Goal: Information Seeking & Learning: Learn about a topic

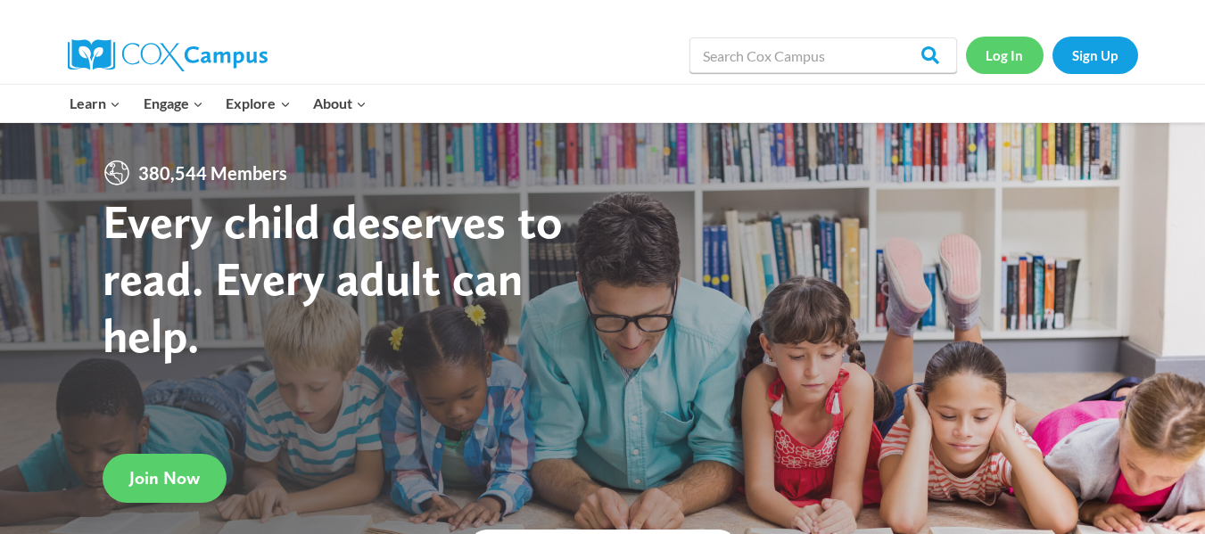
click at [997, 54] on link "Log In" at bounding box center [1005, 55] width 78 height 37
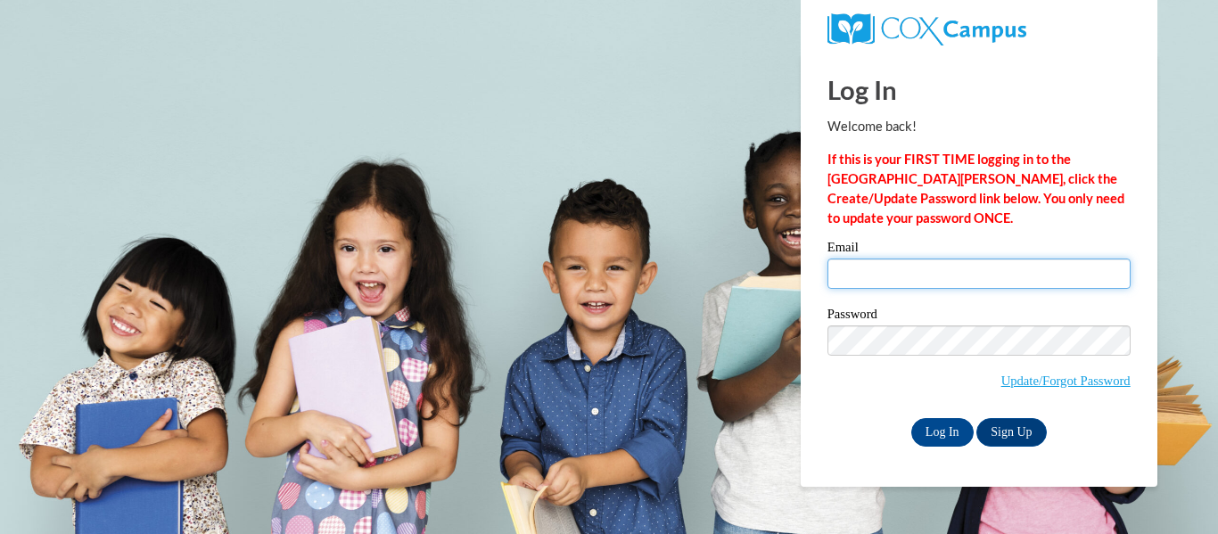
drag, startPoint x: 0, startPoint y: 0, endPoint x: 914, endPoint y: 284, distance: 957.2
click at [914, 284] on input "Email" at bounding box center [979, 274] width 303 height 30
type input "brittany.rawls@sccpss.com"
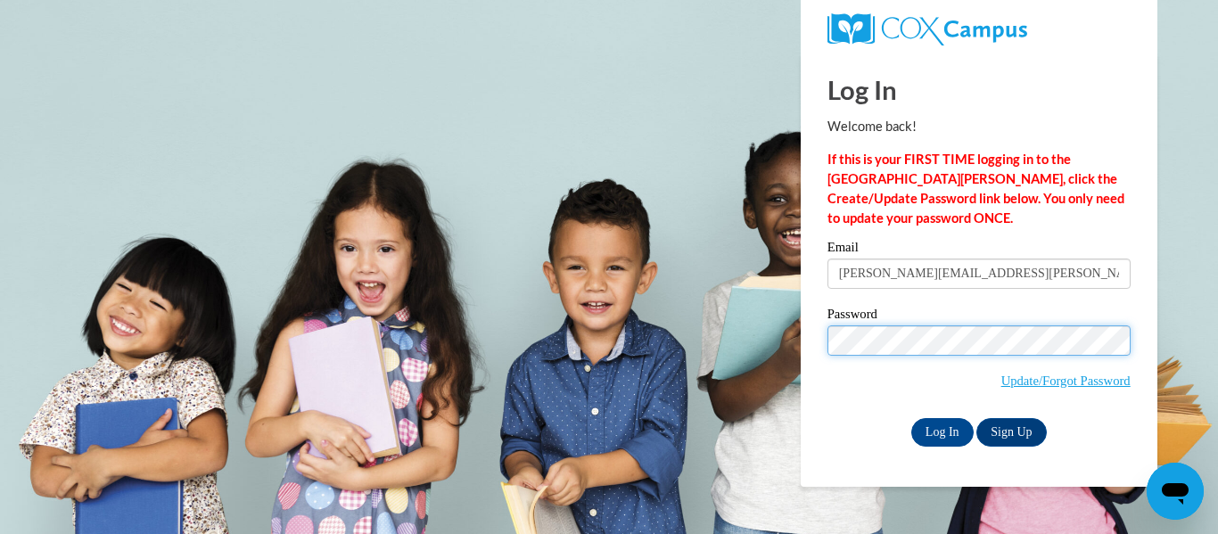
click at [912, 418] on input "Log In" at bounding box center [943, 432] width 62 height 29
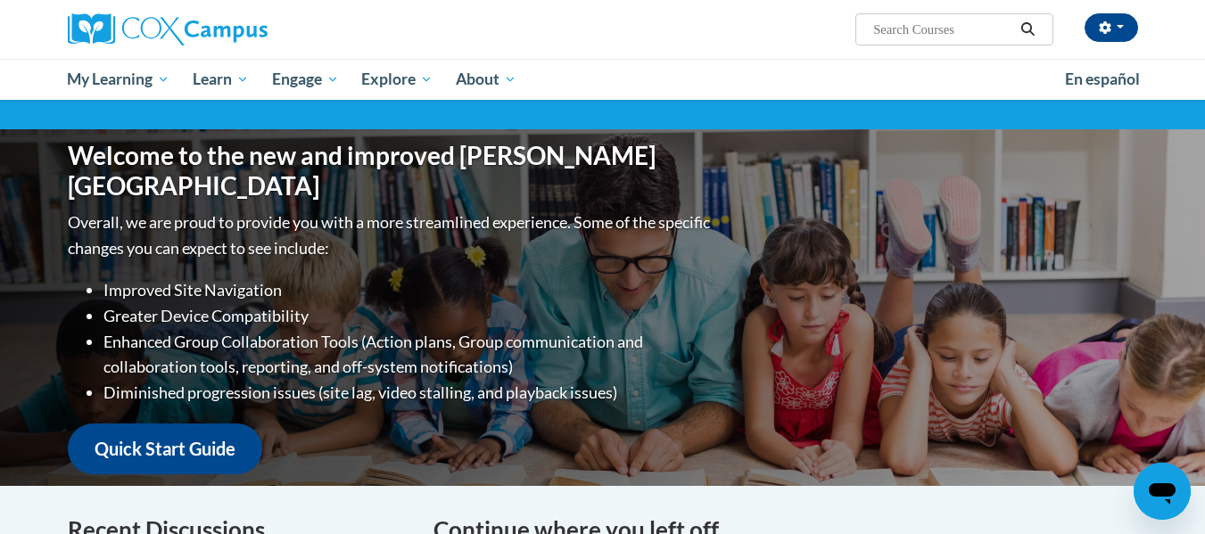
scroll to position [137, 0]
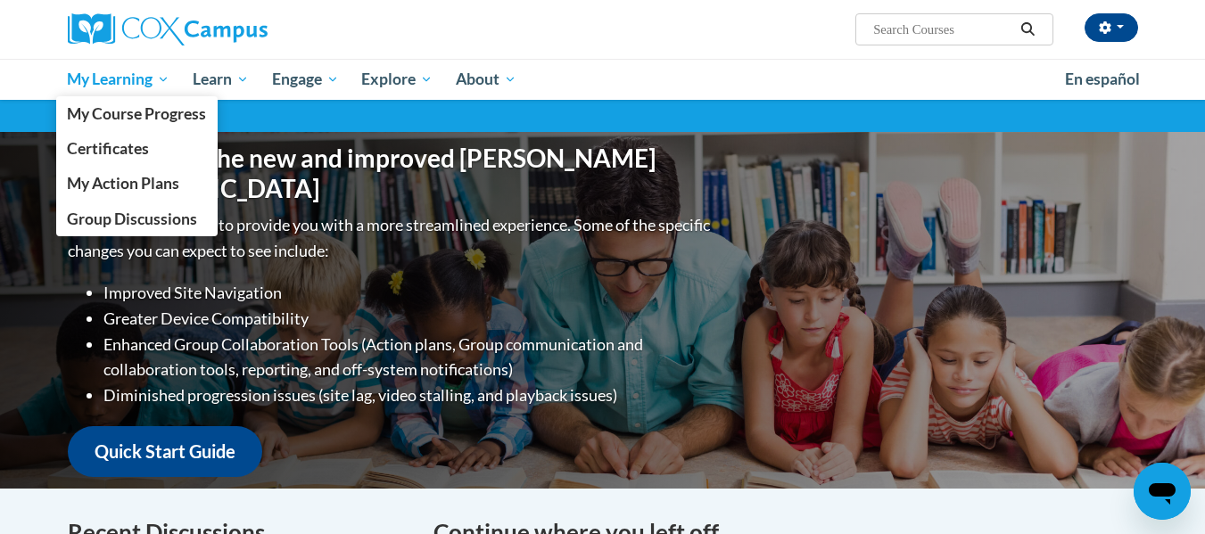
click at [60, 87] on link "My Learning" at bounding box center [119, 79] width 126 height 41
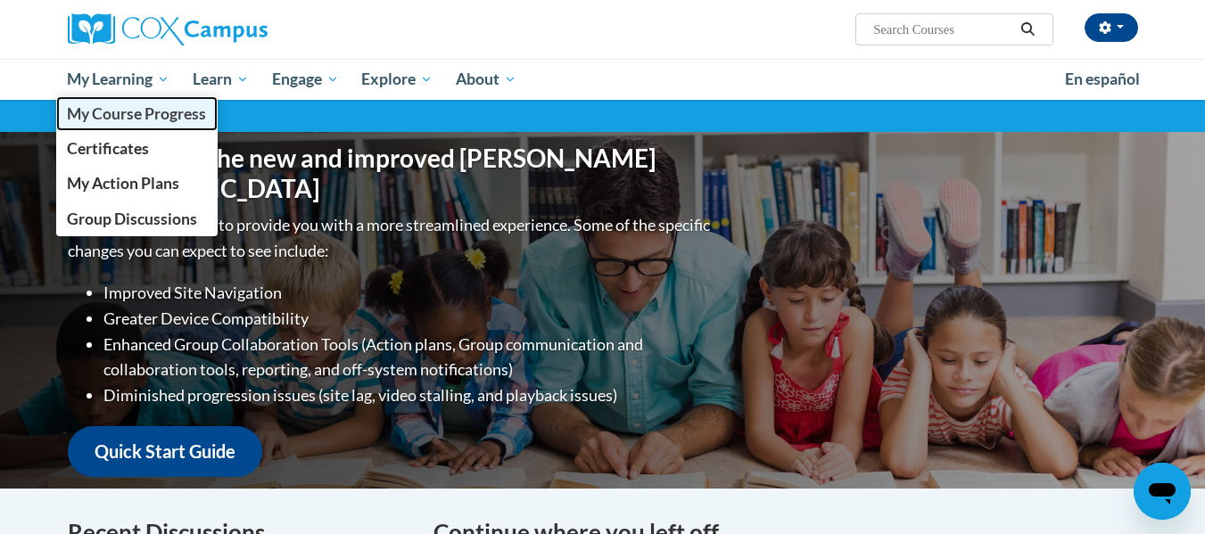
click at [99, 112] on span "My Course Progress" at bounding box center [136, 113] width 139 height 19
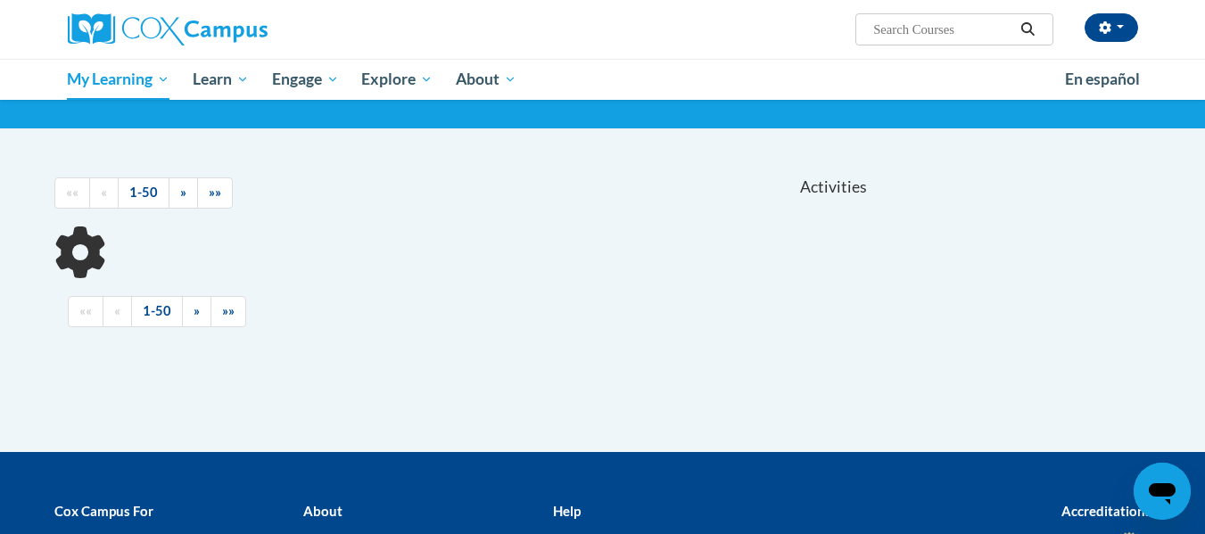
scroll to position [120, 0]
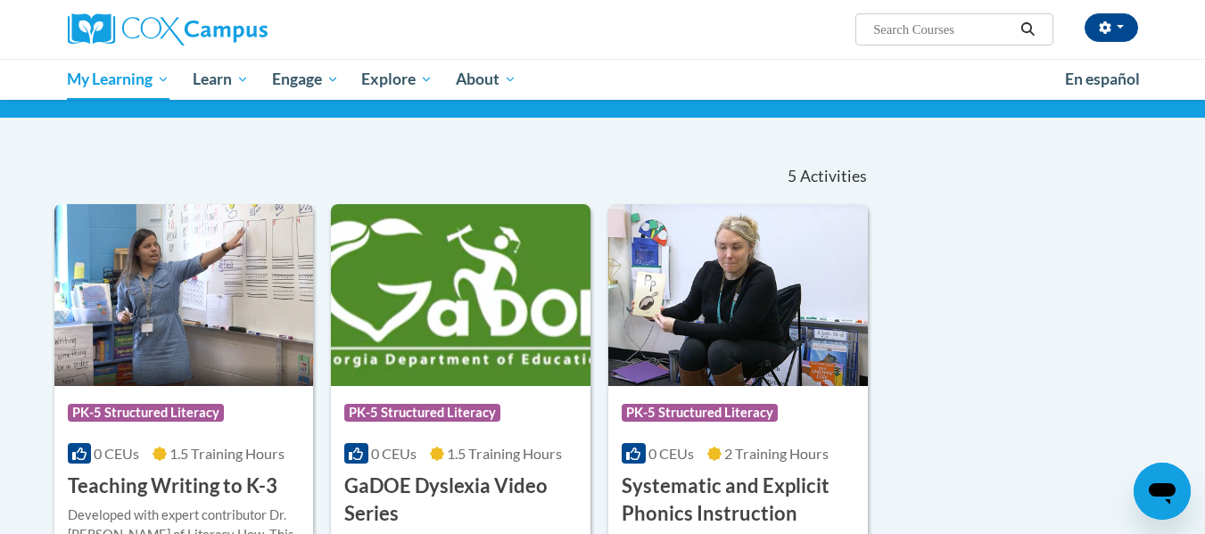
click at [122, 367] on img at bounding box center [184, 295] width 260 height 182
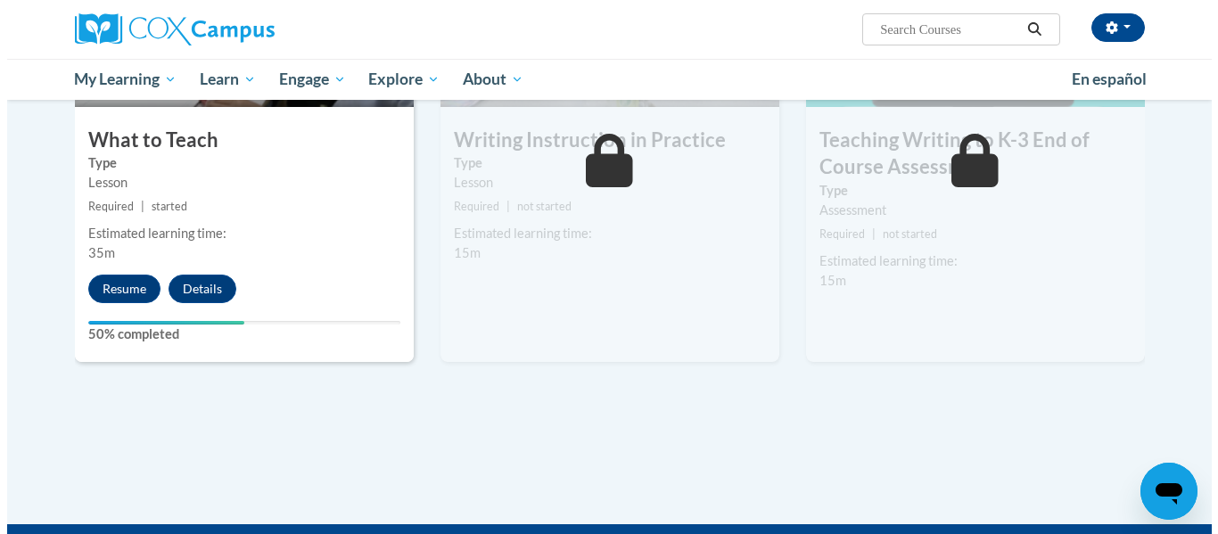
scroll to position [1003, 0]
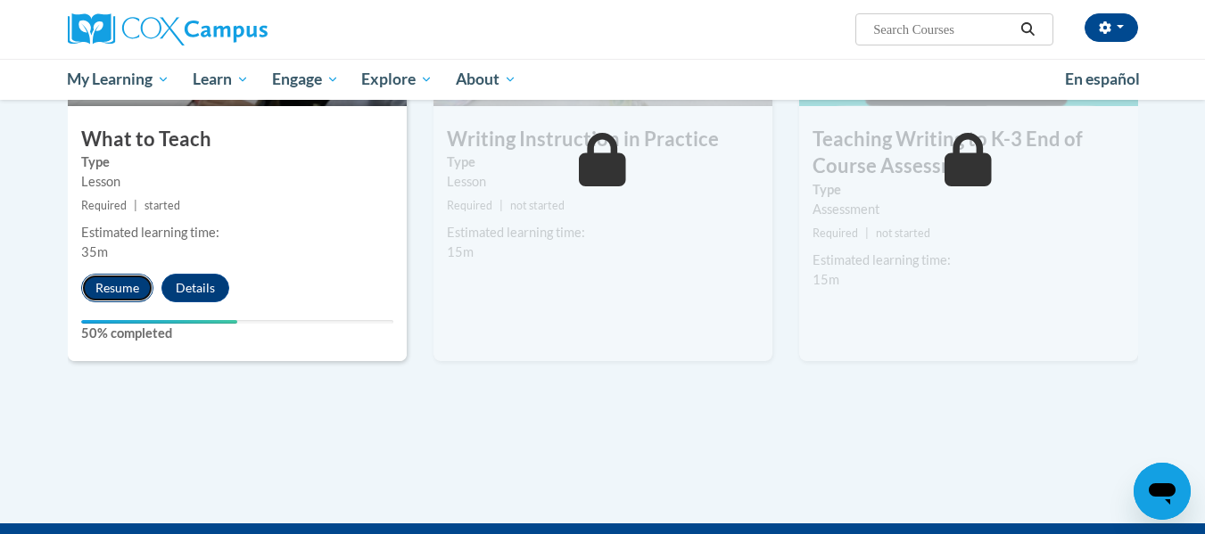
click at [122, 290] on button "Resume" at bounding box center [117, 288] width 72 height 29
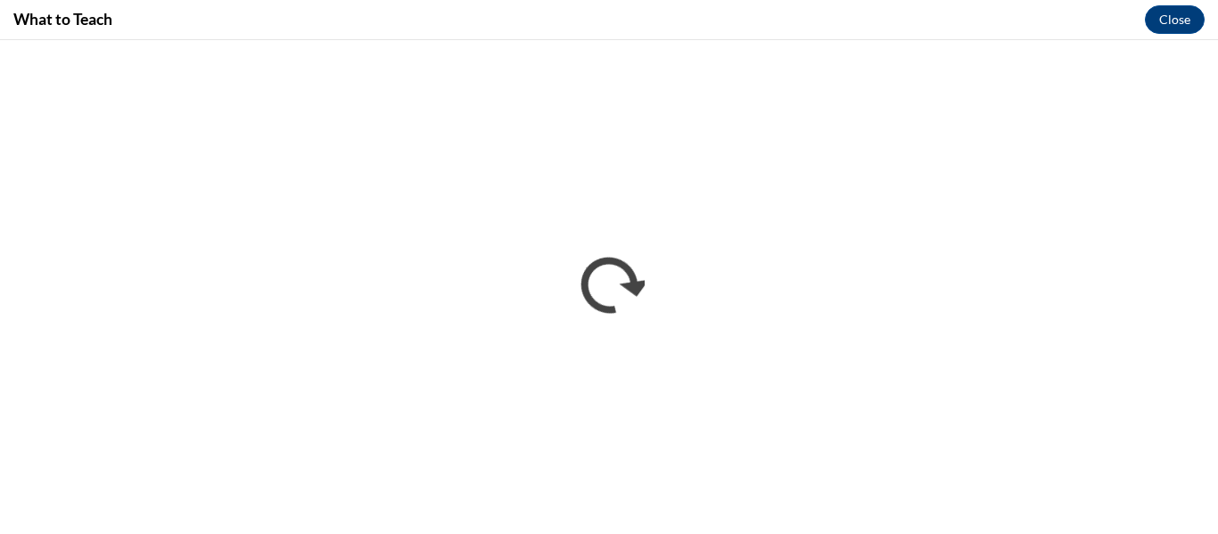
scroll to position [0, 0]
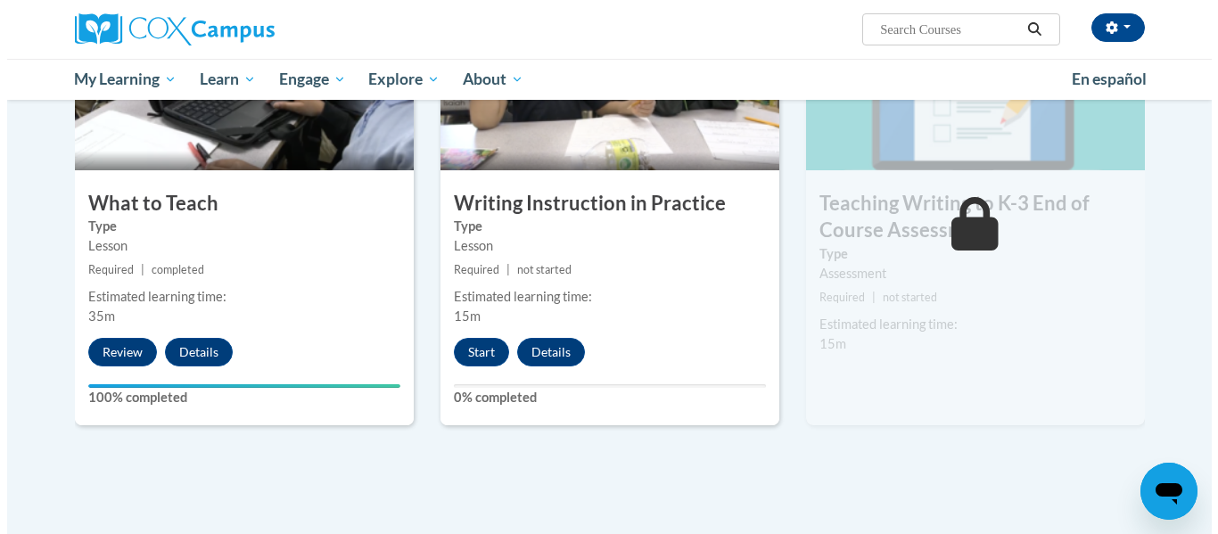
scroll to position [941, 0]
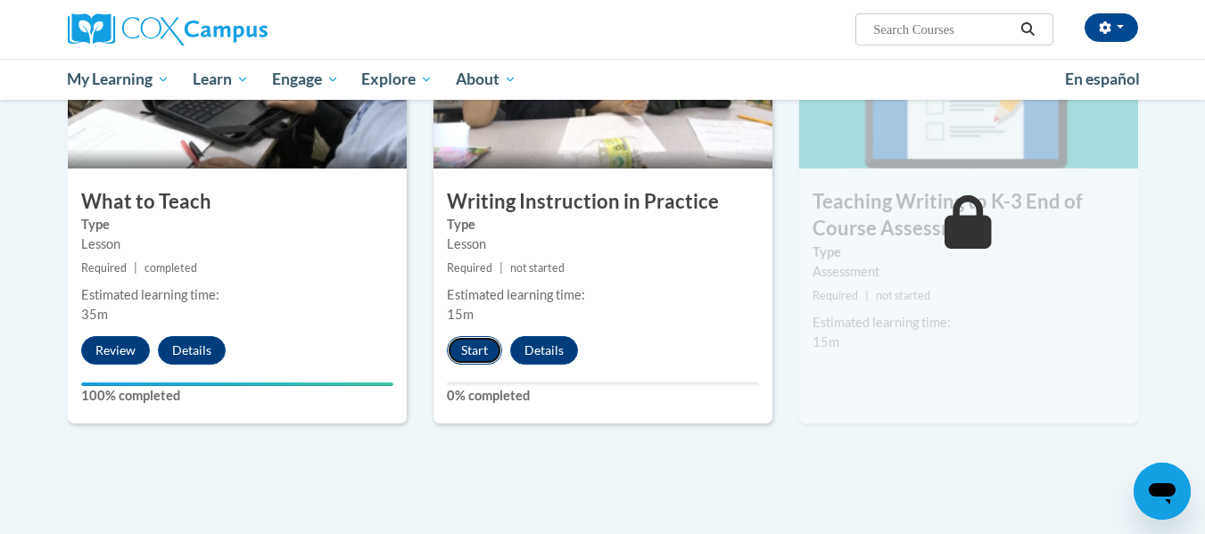
click at [477, 351] on button "Start" at bounding box center [474, 350] width 55 height 29
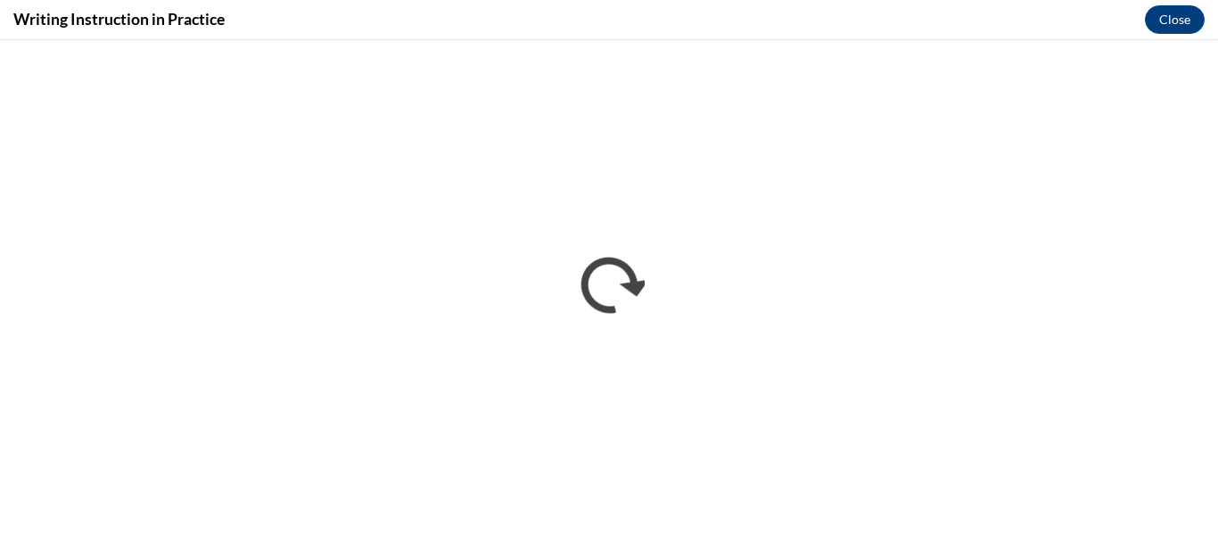
scroll to position [0, 0]
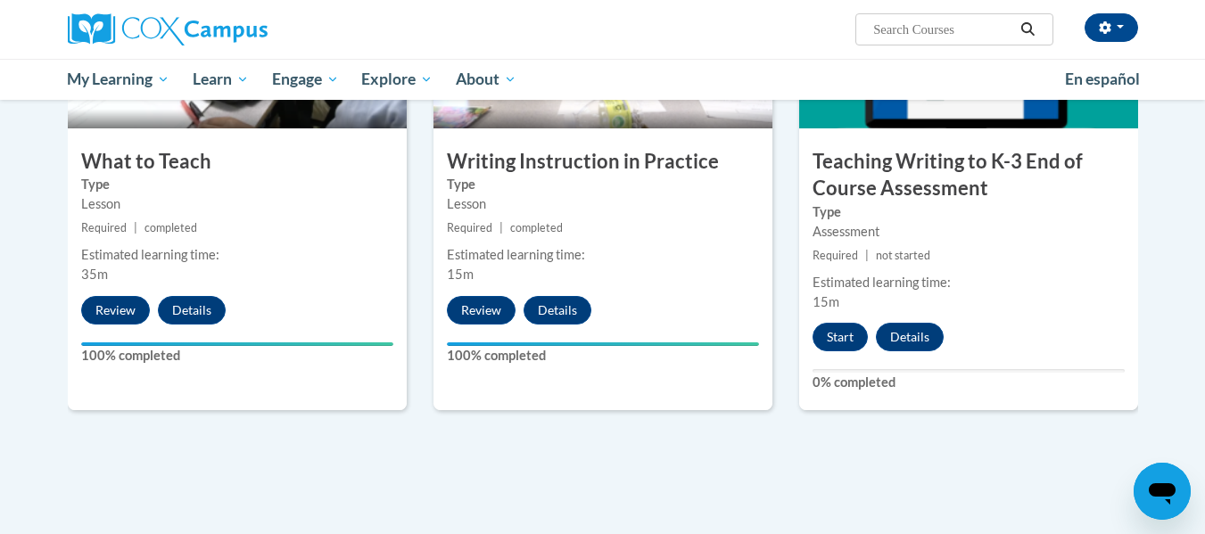
scroll to position [980, 0]
